Goal: Task Accomplishment & Management: Manage account settings

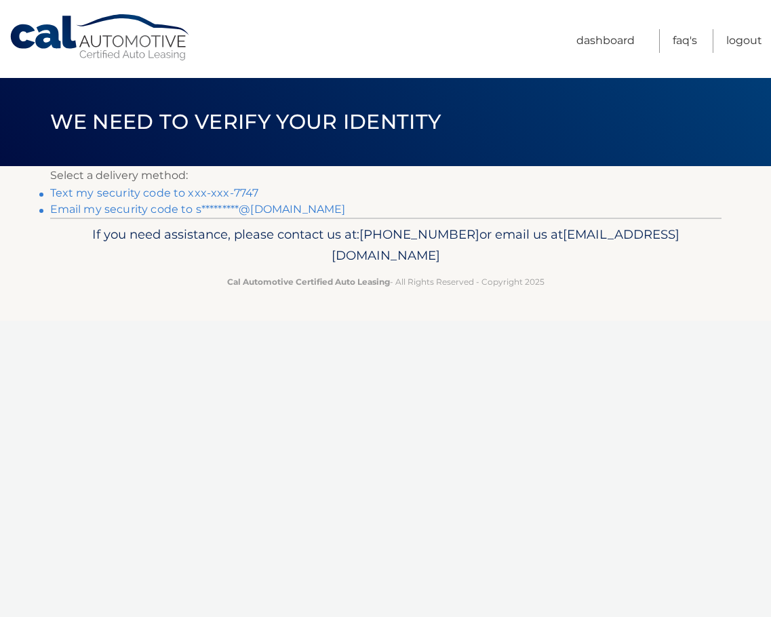
click at [238, 189] on link "Text my security code to xxx-xxx-7747" at bounding box center [154, 193] width 209 height 13
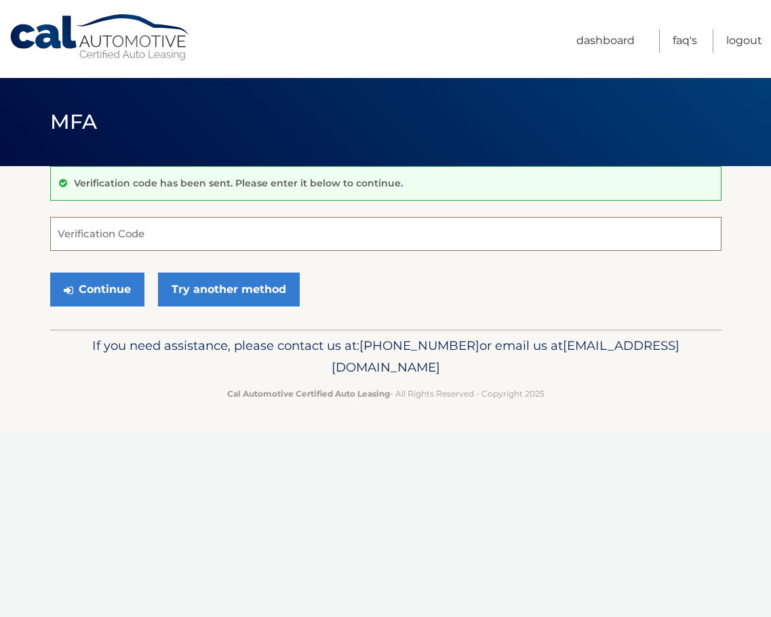
click at [153, 235] on input "Verification Code" at bounding box center [386, 234] width 672 height 34
type input "024592"
click at [113, 280] on button "Continue" at bounding box center [97, 290] width 94 height 34
